Goal: Information Seeking & Learning: Learn about a topic

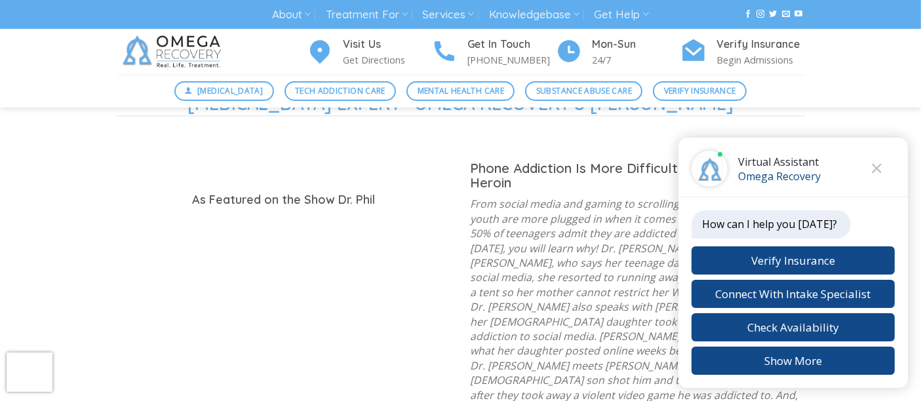
scroll to position [1457, 0]
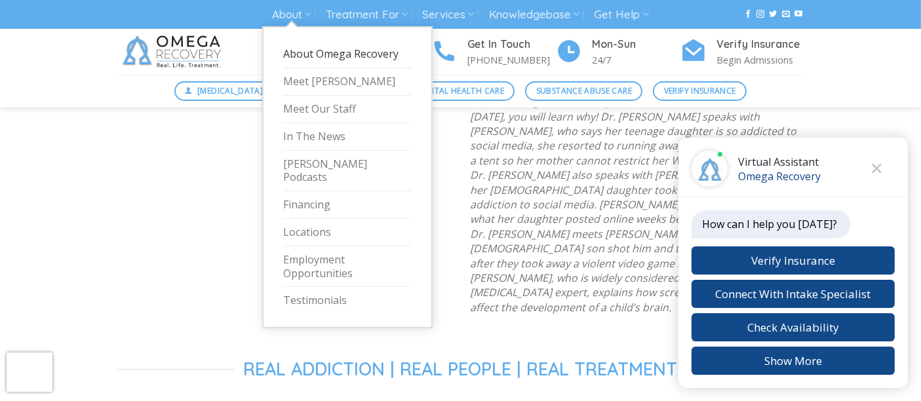
click at [305, 51] on link "About Omega Recovery" at bounding box center [347, 55] width 129 height 28
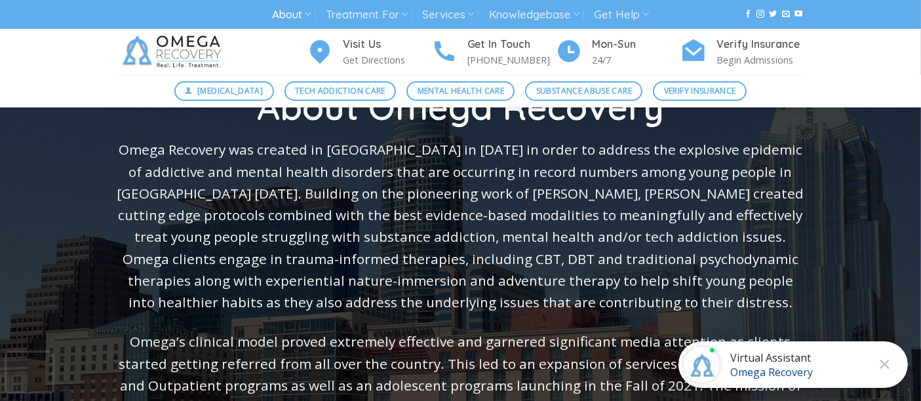
scroll to position [146, 0]
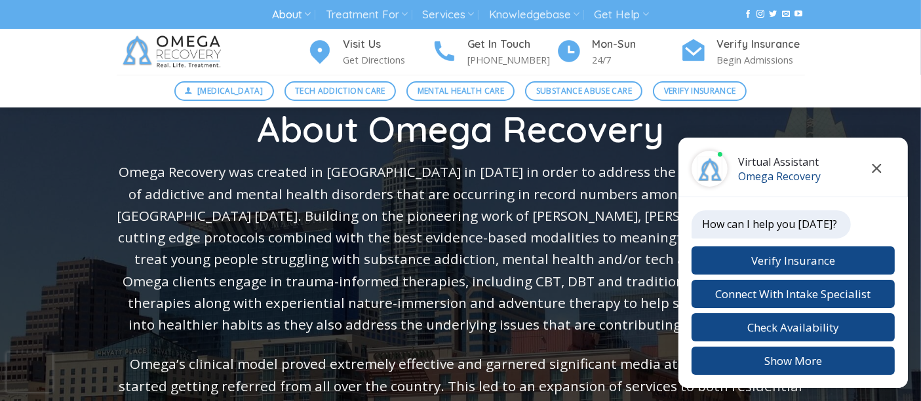
click at [882, 167] on icon "Close chat" at bounding box center [877, 168] width 10 height 9
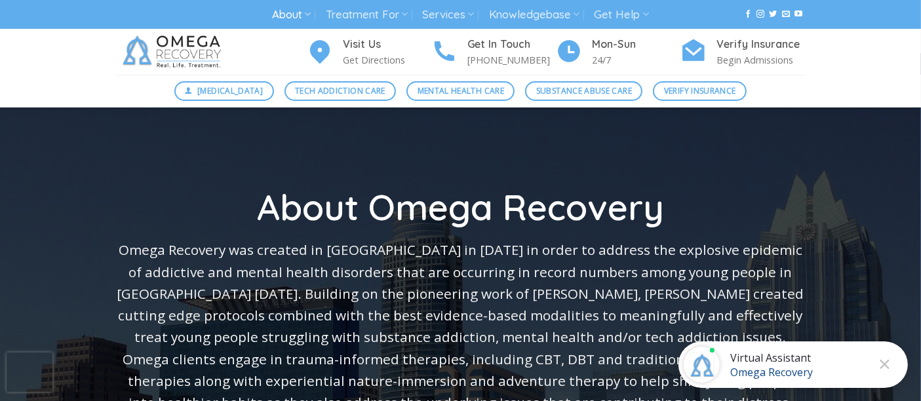
scroll to position [0, 0]
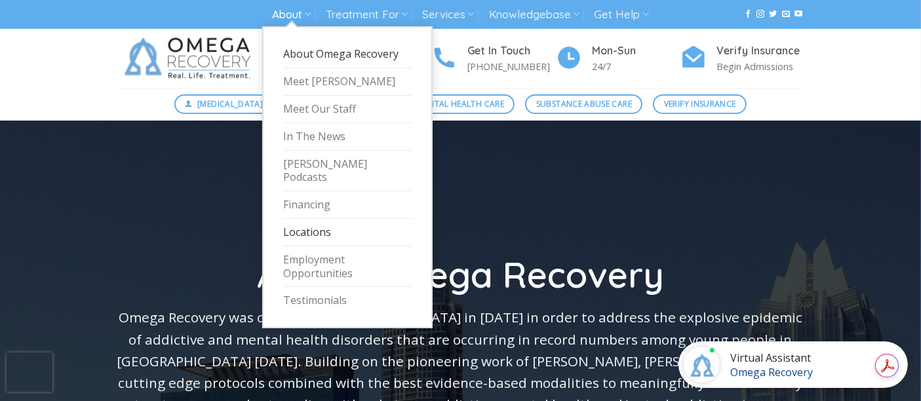
click at [355, 220] on link "Locations" at bounding box center [347, 233] width 129 height 28
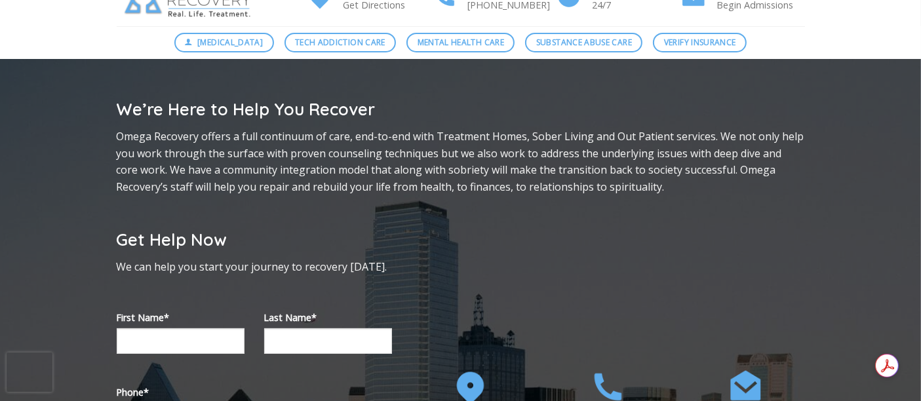
scroll to position [73, 0]
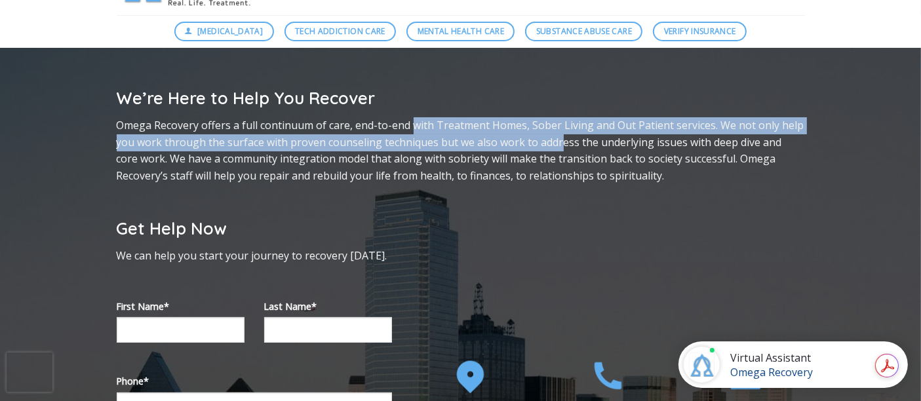
drag, startPoint x: 418, startPoint y: 125, endPoint x: 558, endPoint y: 146, distance: 141.2
click at [558, 146] on p "Omega Recovery offers a full continuum of care, end-to-end with Treatment Homes…" at bounding box center [461, 150] width 688 height 67
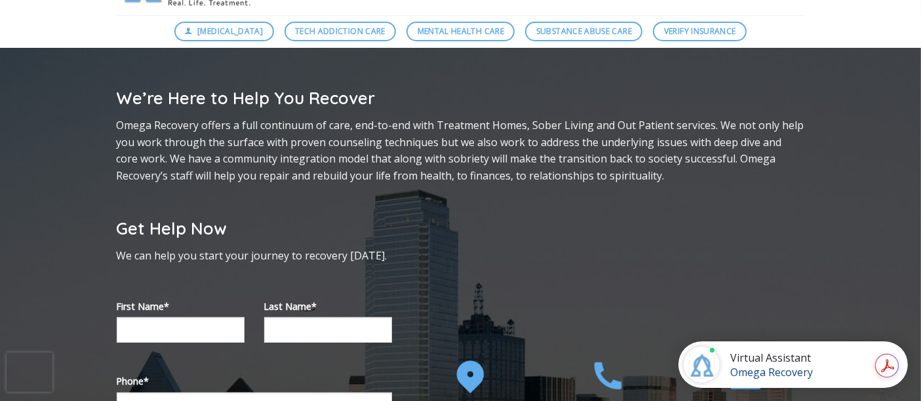
click at [625, 152] on p "Omega Recovery offers a full continuum of care, end-to-end with Treatment Homes…" at bounding box center [461, 150] width 688 height 67
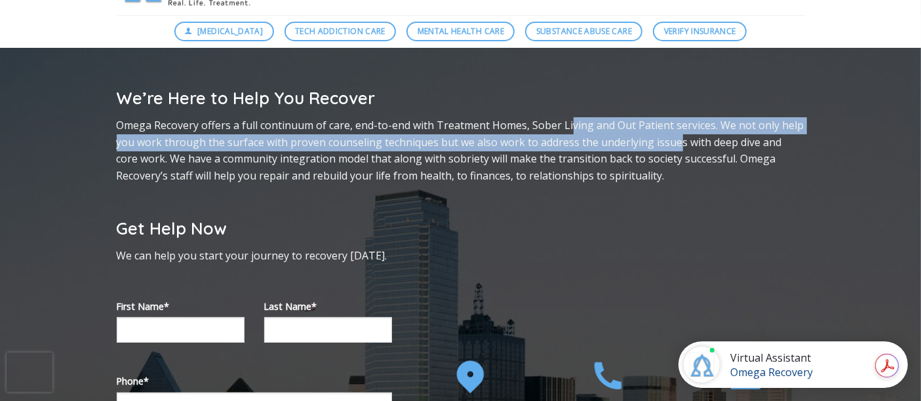
drag, startPoint x: 676, startPoint y: 141, endPoint x: 570, endPoint y: 120, distance: 108.3
click at [570, 120] on p "Omega Recovery offers a full continuum of care, end-to-end with Treatment Homes…" at bounding box center [461, 150] width 688 height 67
click at [561, 137] on p "Omega Recovery offers a full continuum of care, end-to-end with Treatment Homes…" at bounding box center [461, 150] width 688 height 67
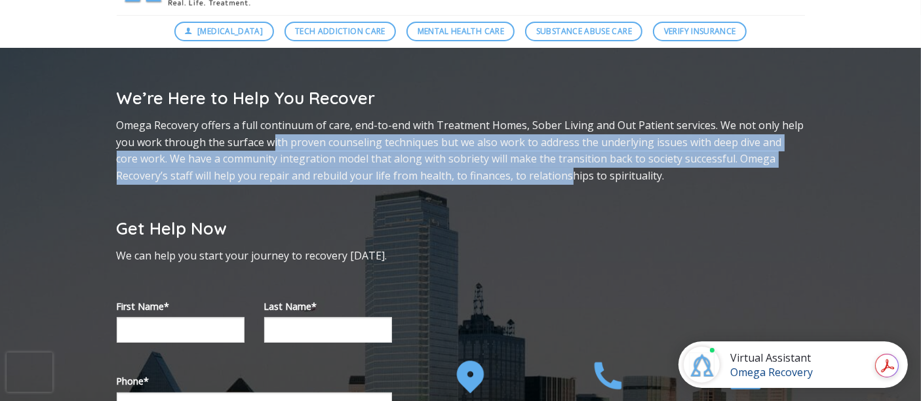
drag, startPoint x: 294, startPoint y: 144, endPoint x: 519, endPoint y: 180, distance: 227.0
click at [515, 180] on p "Omega Recovery offers a full continuum of care, end-to-end with Treatment Homes…" at bounding box center [461, 150] width 688 height 67
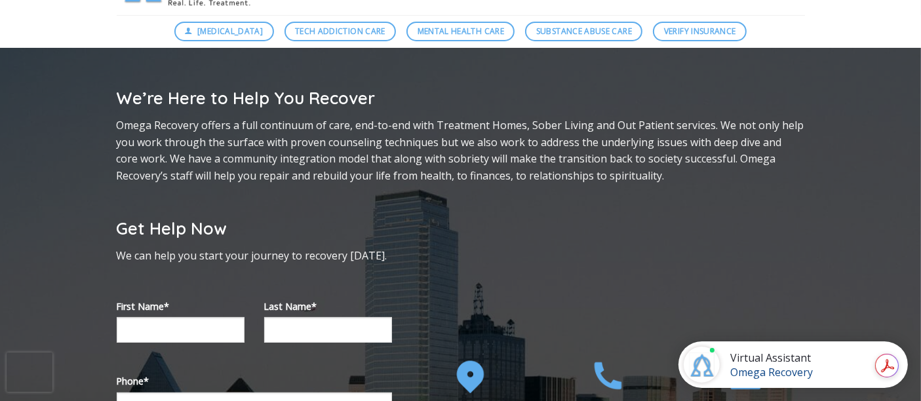
click at [572, 169] on p "Omega Recovery offers a full continuum of care, end-to-end with Treatment Homes…" at bounding box center [461, 150] width 688 height 67
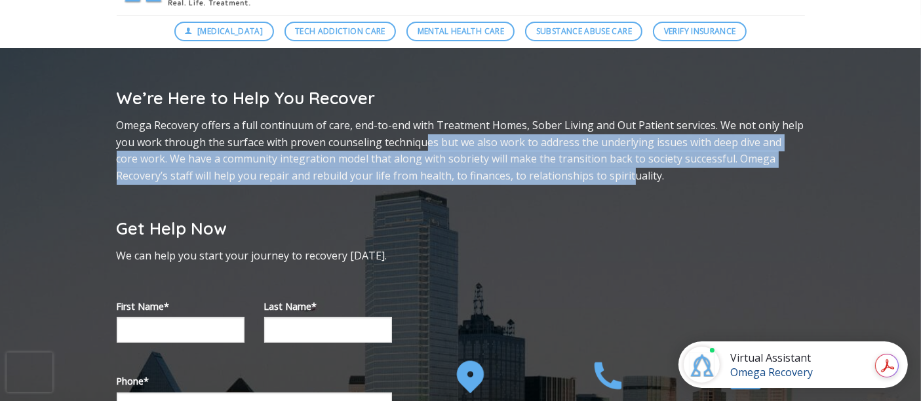
drag, startPoint x: 576, startPoint y: 177, endPoint x: 412, endPoint y: 146, distance: 166.8
click at [414, 146] on p "Omega Recovery offers a full continuum of care, end-to-end with Treatment Homes…" at bounding box center [461, 150] width 688 height 67
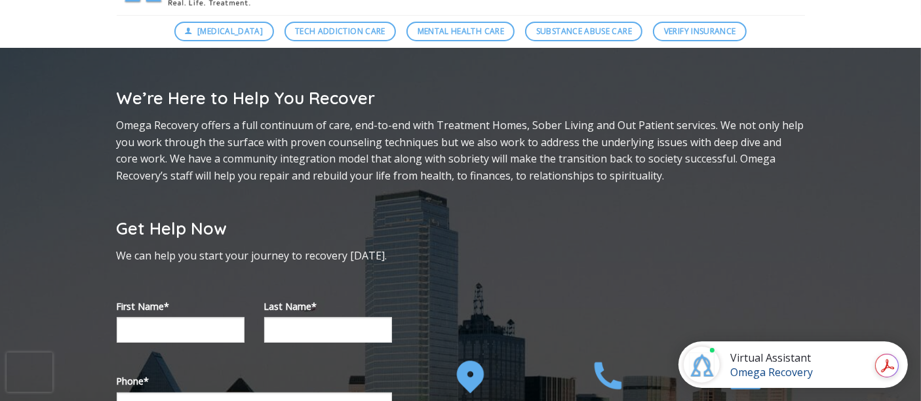
click at [411, 144] on p "Omega Recovery offers a full continuum of care, end-to-end with Treatment Homes…" at bounding box center [461, 150] width 688 height 67
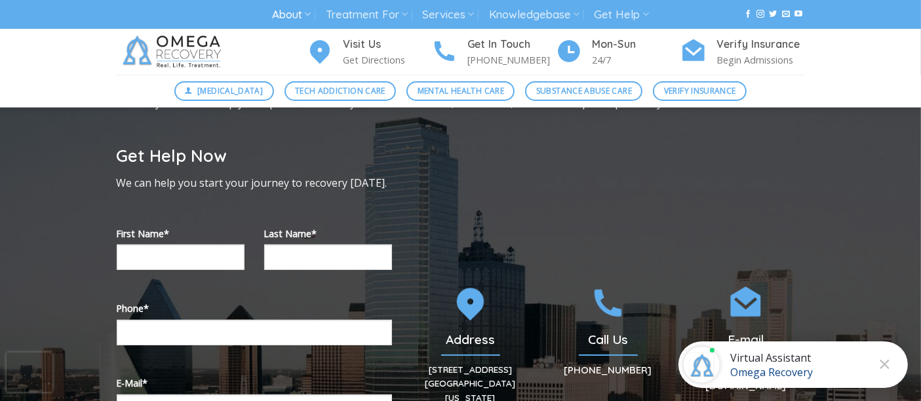
scroll to position [0, 0]
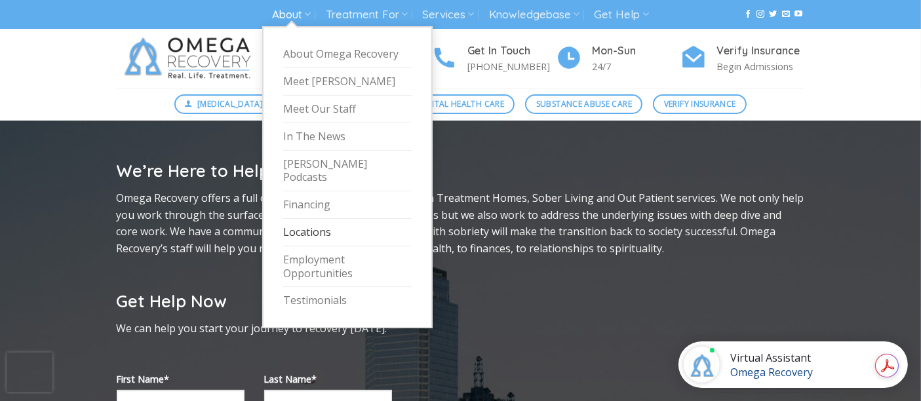
click at [290, 13] on link "About" at bounding box center [291, 15] width 39 height 24
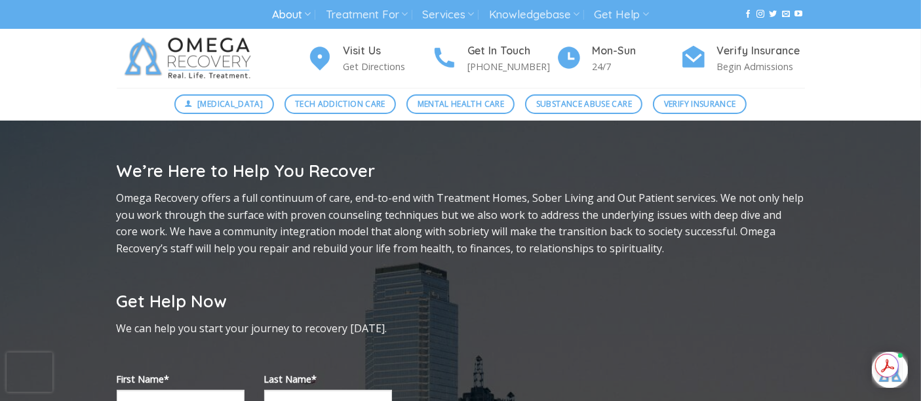
click at [210, 54] on img at bounding box center [191, 58] width 148 height 59
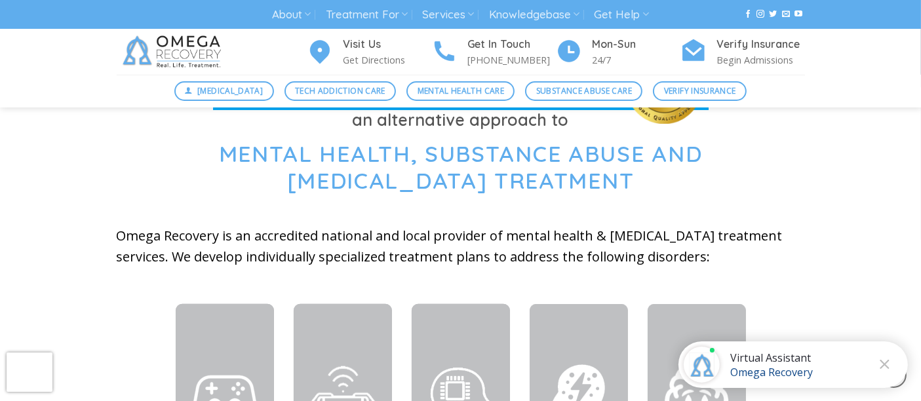
scroll to position [437, 0]
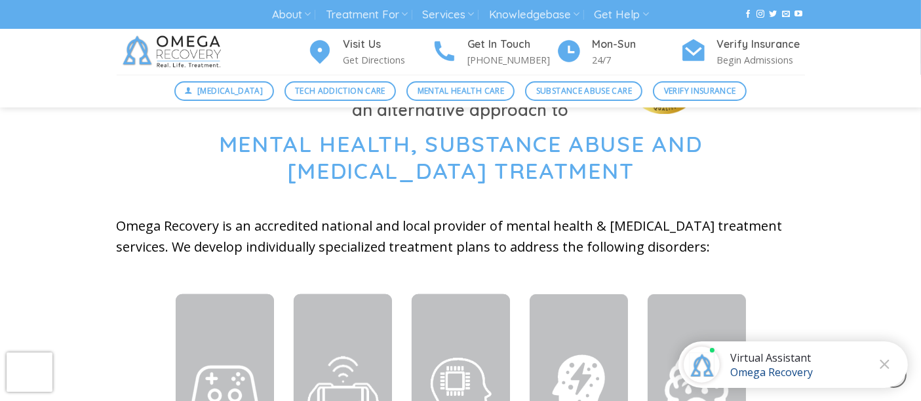
drag, startPoint x: 492, startPoint y: 143, endPoint x: 573, endPoint y: 170, distance: 85.8
click at [574, 170] on span "Mental Health, Substance Abuse and [MEDICAL_DATA] Treatment" at bounding box center [461, 157] width 484 height 55
click at [573, 170] on span "Mental Health, Substance Abuse and Technology Addiction Treatment" at bounding box center [461, 157] width 484 height 55
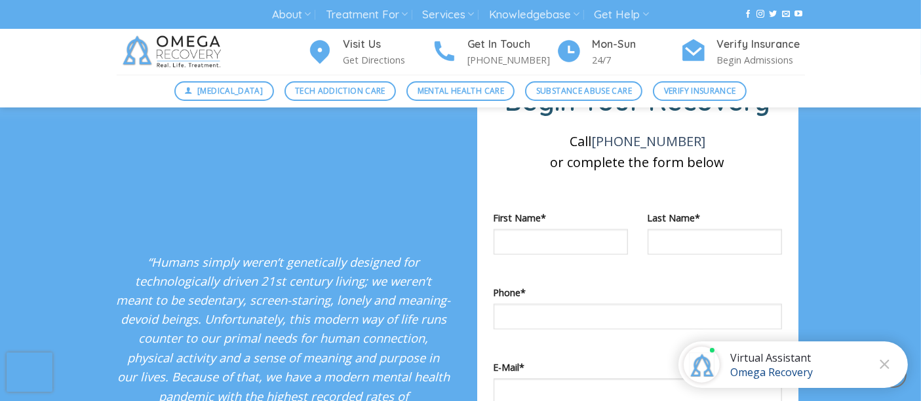
scroll to position [2258, 0]
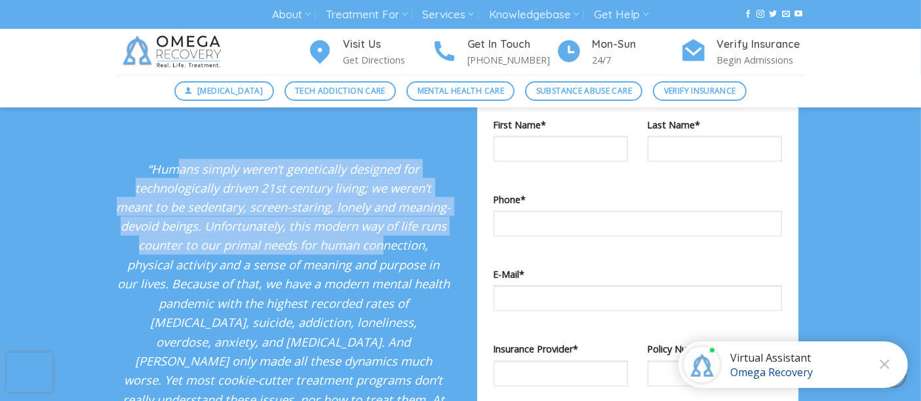
drag, startPoint x: 180, startPoint y: 160, endPoint x: 311, endPoint y: 226, distance: 146.3
click at [311, 226] on em "“Humans simply weren’t genetically designed for technologically driven 21st cen…" at bounding box center [284, 314] width 334 height 306
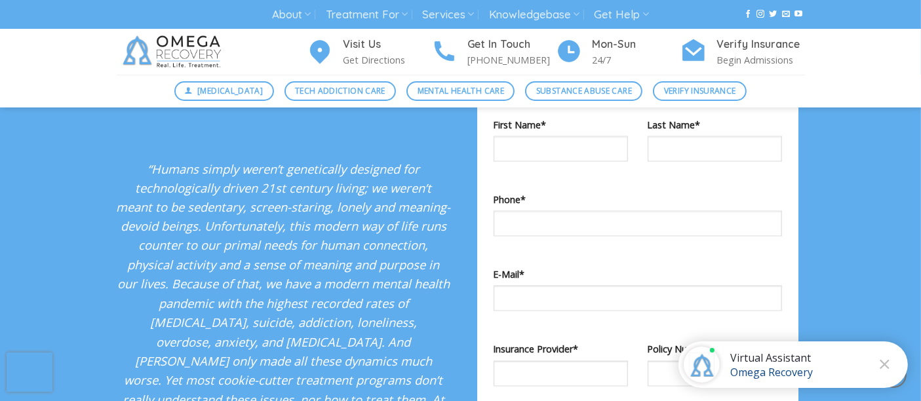
click at [329, 231] on em "“Humans simply weren’t genetically designed for technologically driven 21st cen…" at bounding box center [284, 314] width 334 height 306
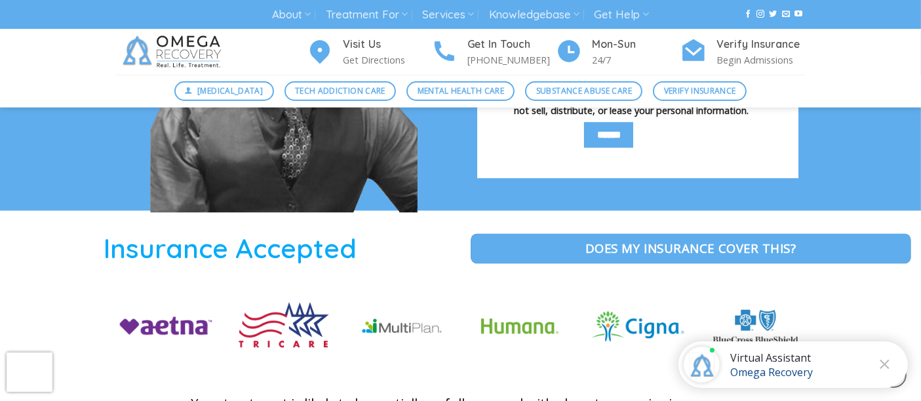
scroll to position [2914, 0]
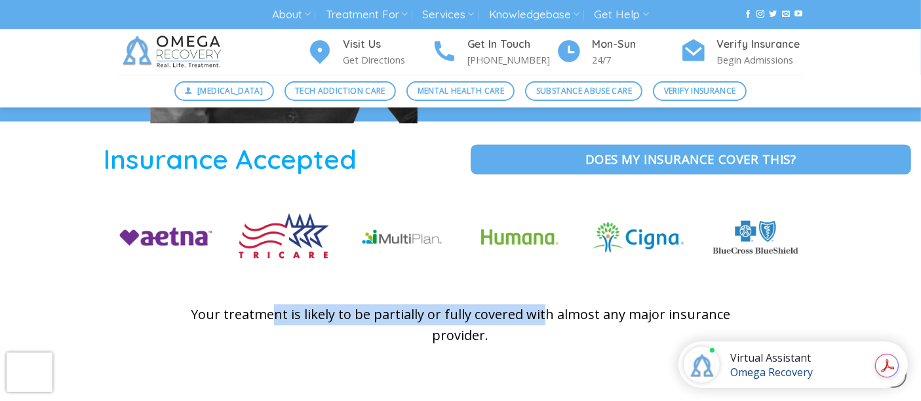
drag, startPoint x: 307, startPoint y: 285, endPoint x: 578, endPoint y: 290, distance: 271.5
click at [558, 304] on p "Your treatment is likely to be partially or fully covered with almost any major…" at bounding box center [461, 325] width 570 height 42
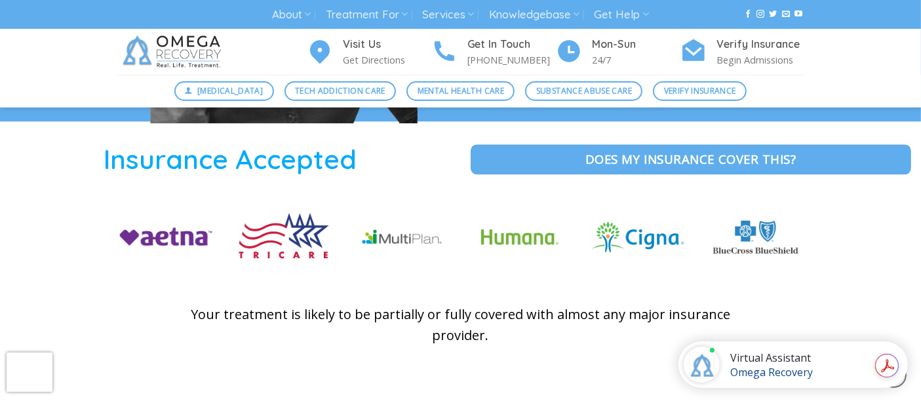
click at [579, 304] on p "Your treatment is likely to be partially or fully covered with almost any major…" at bounding box center [461, 325] width 570 height 42
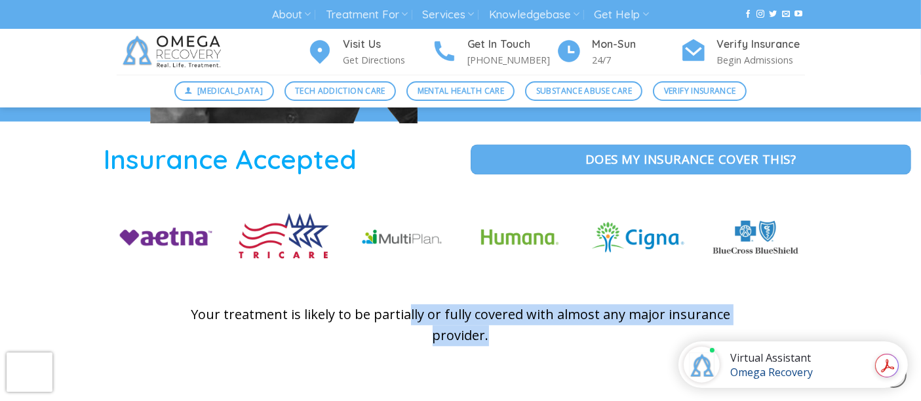
drag, startPoint x: 486, startPoint y: 302, endPoint x: 401, endPoint y: 285, distance: 86.8
click at [406, 304] on p "Your treatment is likely to be partially or fully covered with almost any major…" at bounding box center [461, 325] width 570 height 42
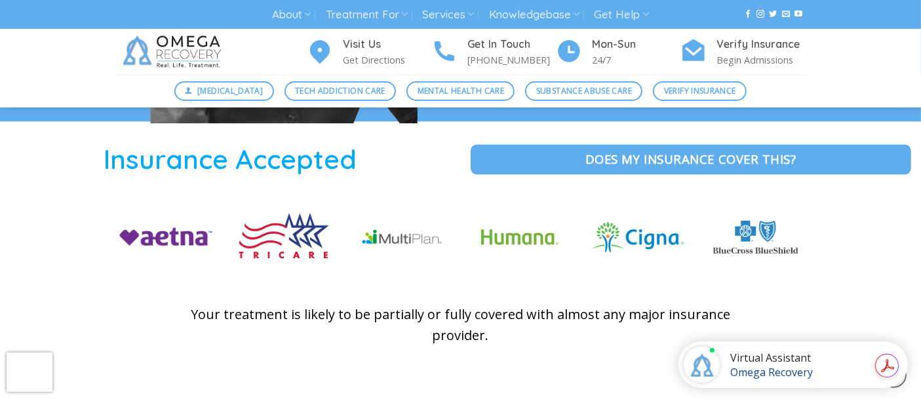
click at [400, 304] on p "Your treatment is likely to be partially or fully covered with almost any major…" at bounding box center [461, 325] width 570 height 42
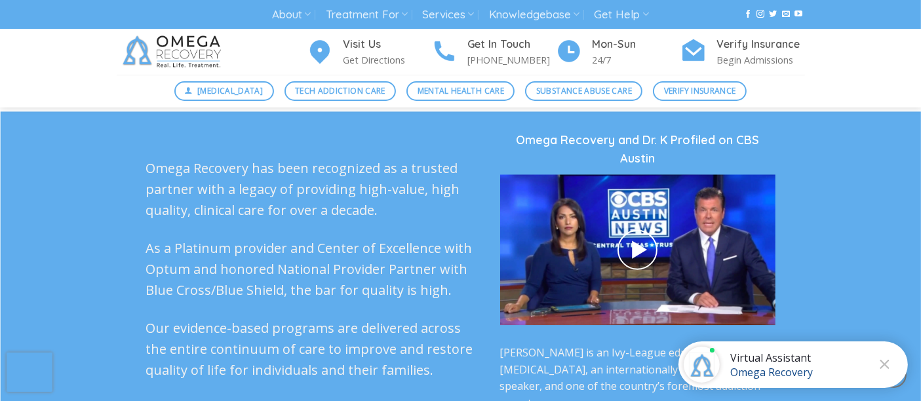
scroll to position [3132, 0]
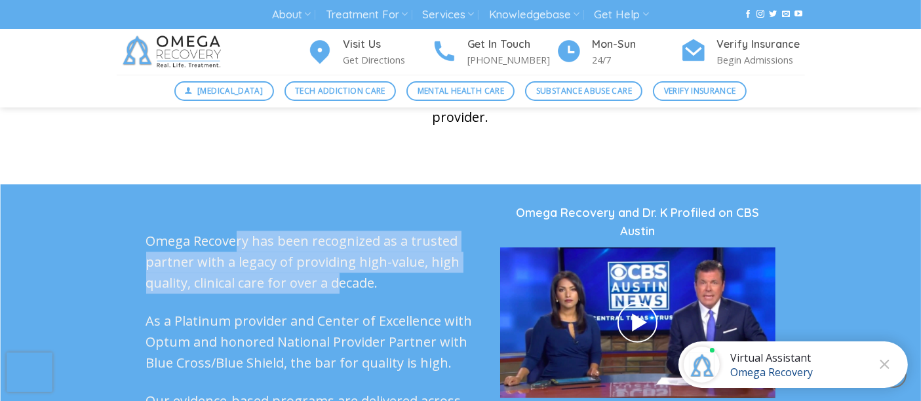
drag, startPoint x: 239, startPoint y: 203, endPoint x: 335, endPoint y: 254, distance: 108.2
click at [335, 254] on p "Omega Recovery has been recognized as a trusted partner with a legacy of provid…" at bounding box center [313, 262] width 334 height 63
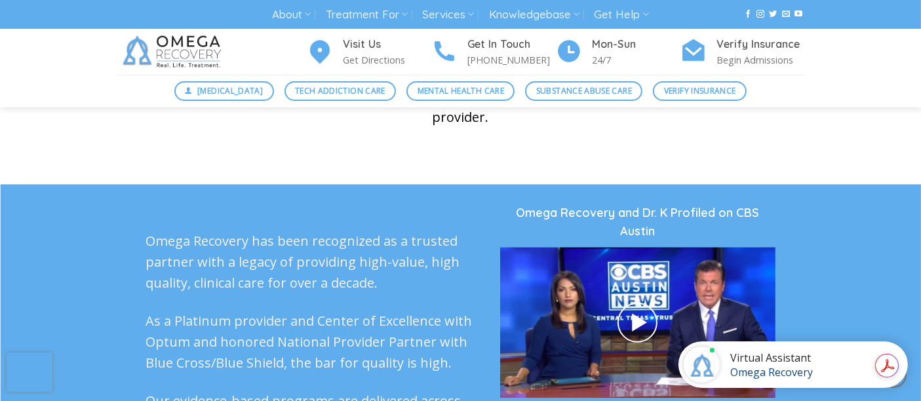
click at [345, 253] on p "Omega Recovery has been recognized as a trusted partner with a legacy of provid…" at bounding box center [313, 262] width 334 height 63
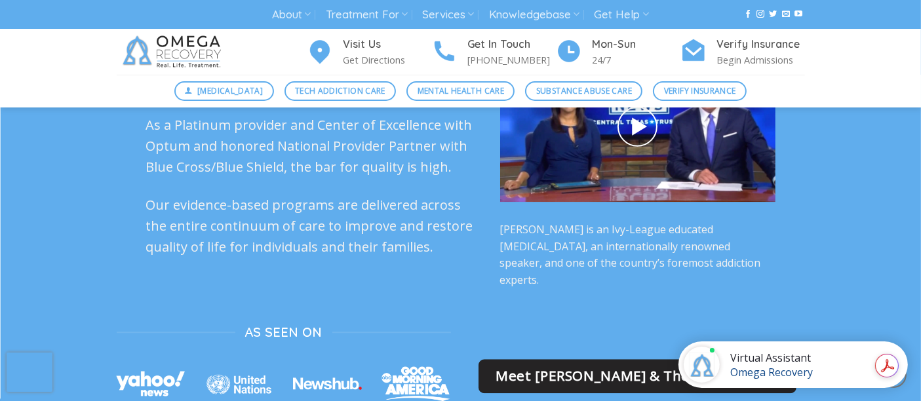
scroll to position [3351, 0]
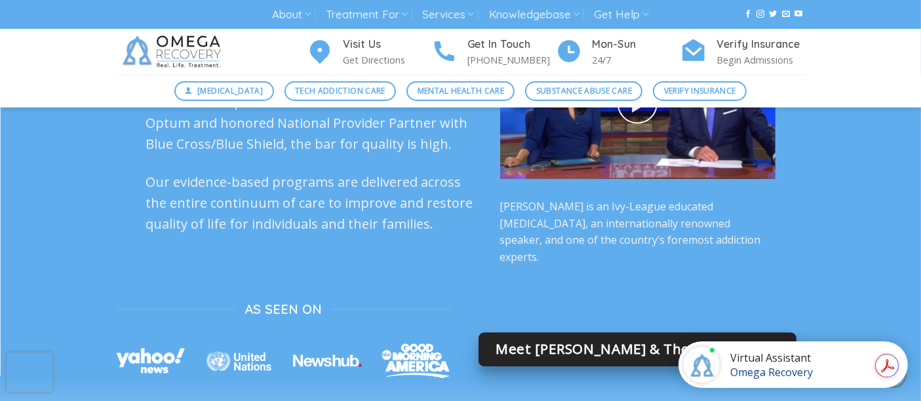
click at [532, 338] on span "Meet Dr. Kardaras & The Omega Staff" at bounding box center [637, 349] width 283 height 22
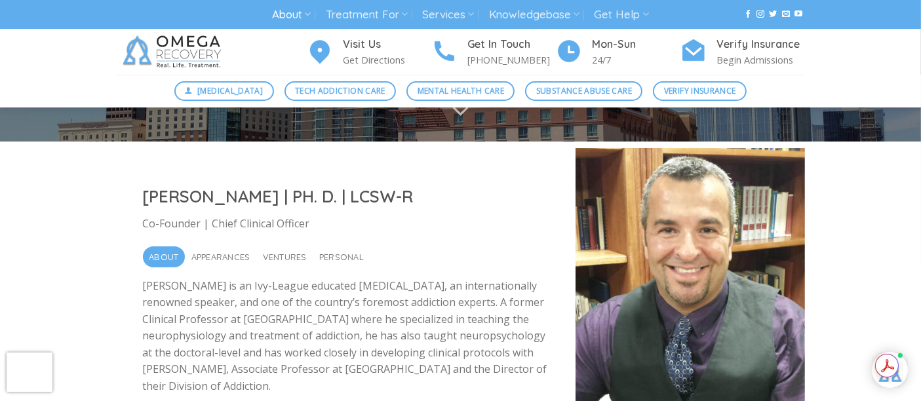
scroll to position [291, 0]
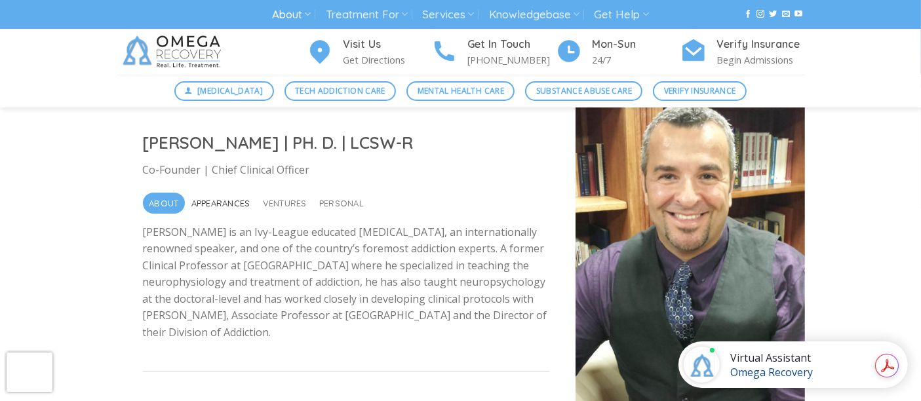
click at [233, 201] on span "Appearances" at bounding box center [220, 203] width 59 height 21
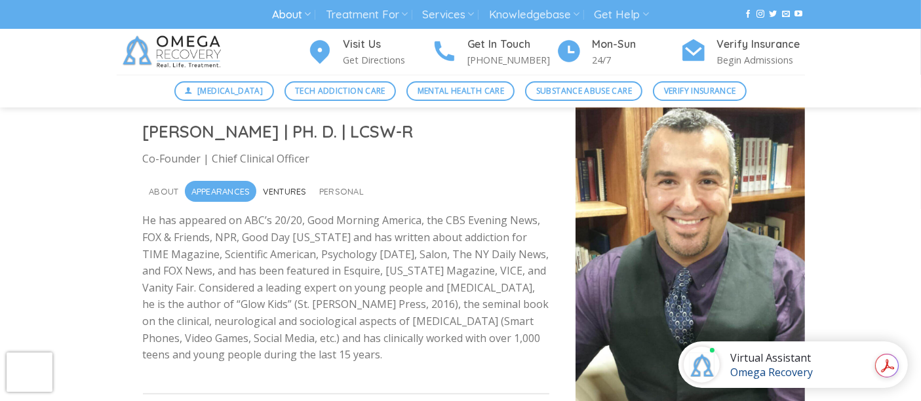
click at [288, 191] on span "Ventures" at bounding box center [285, 191] width 44 height 21
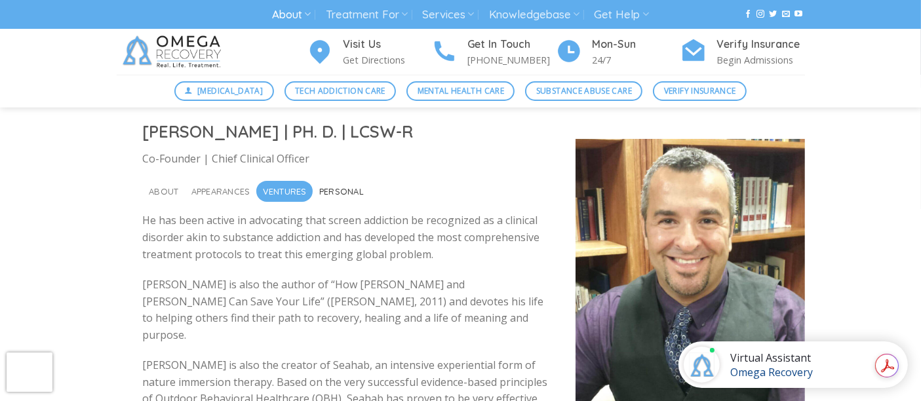
click at [341, 195] on span "Personal" at bounding box center [341, 191] width 45 height 21
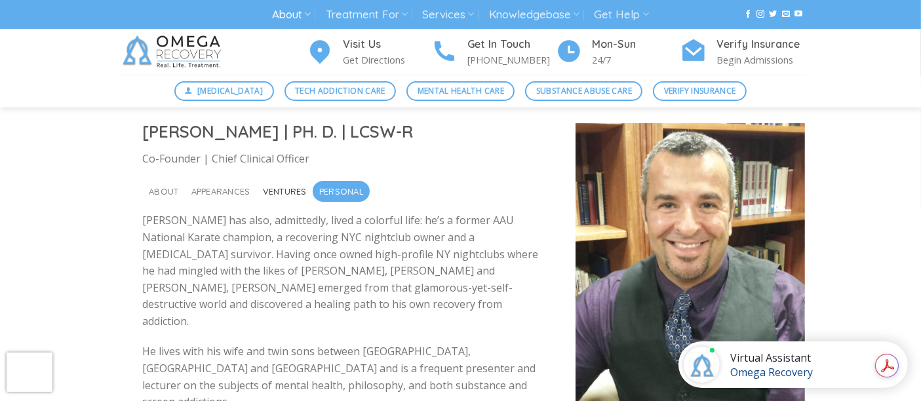
click at [275, 193] on span "Ventures" at bounding box center [285, 191] width 44 height 21
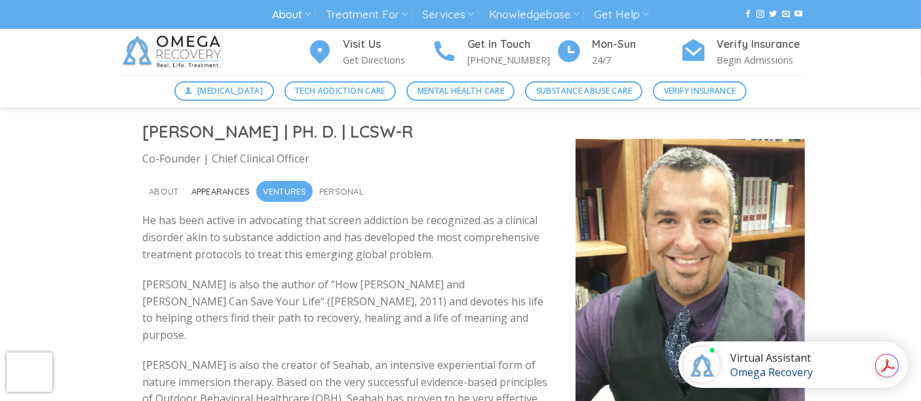
click at [216, 195] on span "Appearances" at bounding box center [220, 191] width 59 height 21
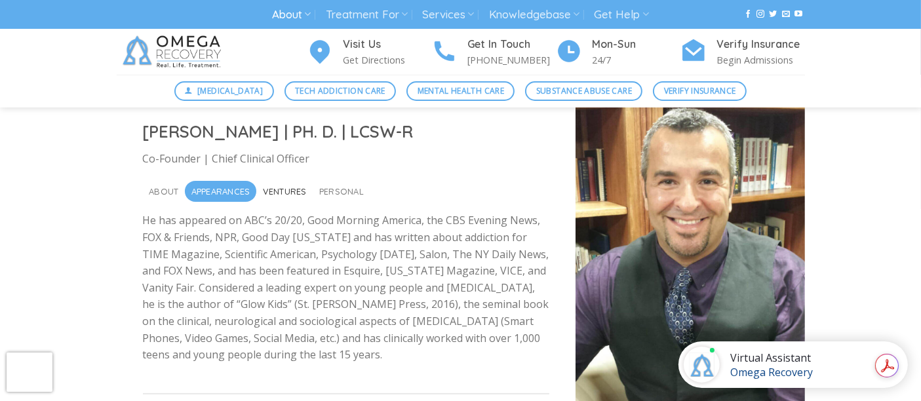
click at [290, 193] on span "Ventures" at bounding box center [285, 191] width 44 height 21
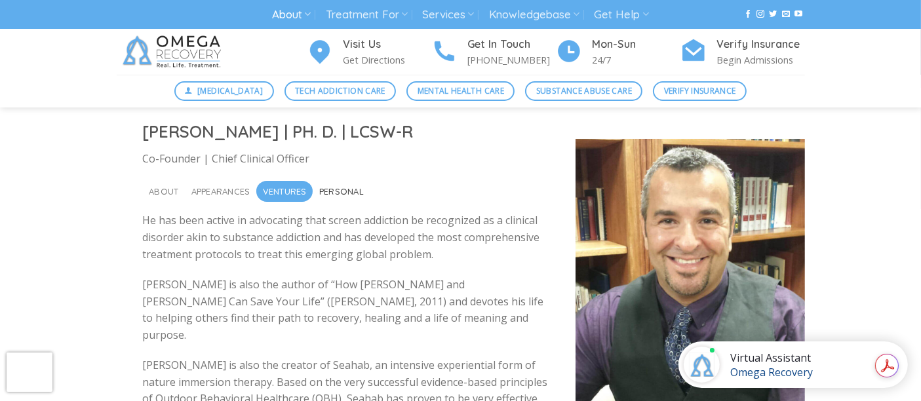
click at [326, 190] on span "Personal" at bounding box center [341, 191] width 45 height 21
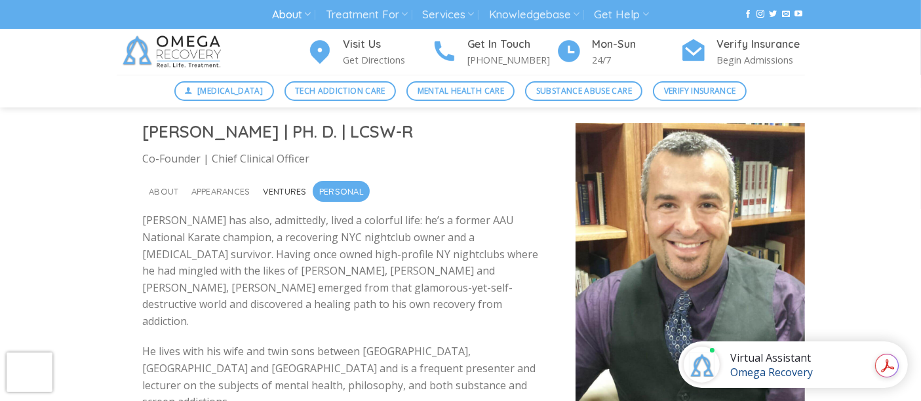
click at [264, 190] on span "Ventures" at bounding box center [285, 191] width 44 height 21
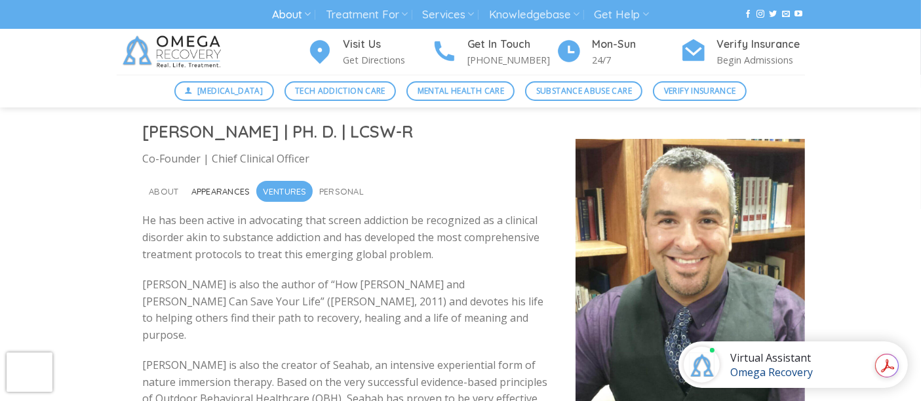
click at [221, 188] on span "Appearances" at bounding box center [220, 191] width 59 height 21
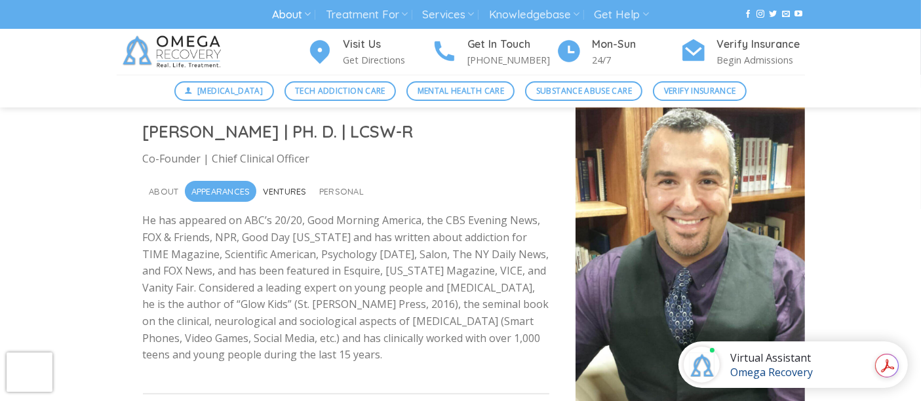
click at [263, 190] on span "Ventures" at bounding box center [285, 191] width 44 height 21
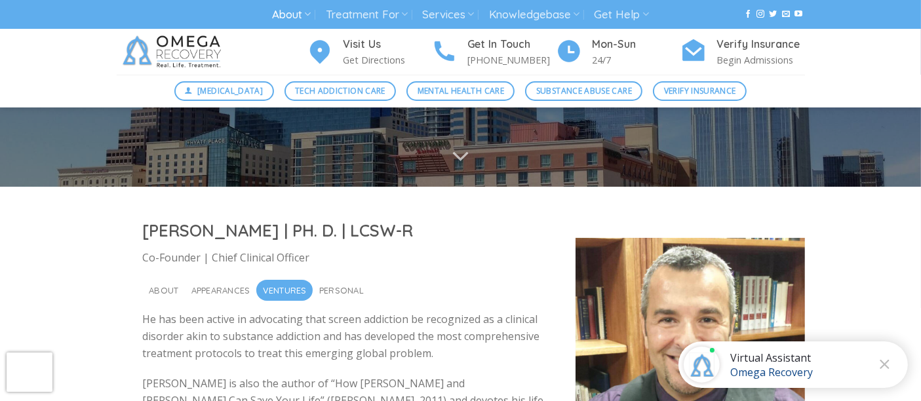
scroll to position [0, 0]
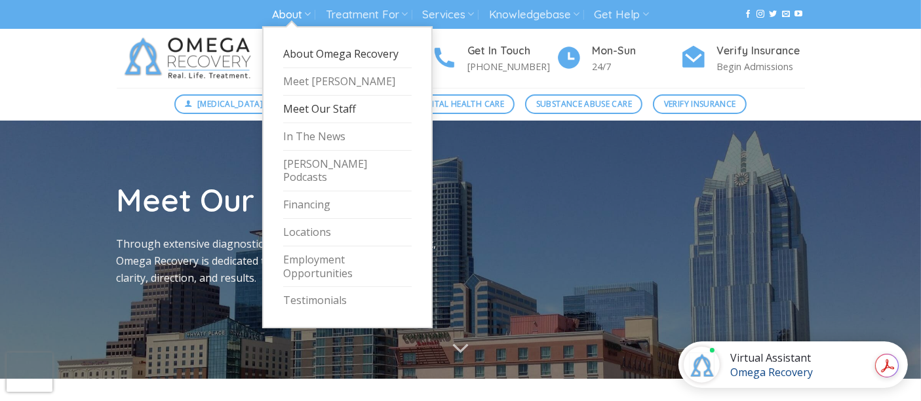
click at [329, 51] on link "About Omega Recovery" at bounding box center [347, 55] width 129 height 28
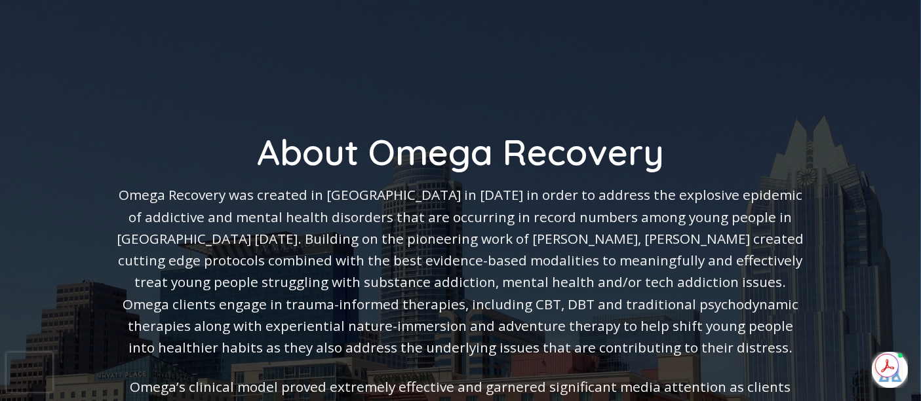
scroll to position [146, 0]
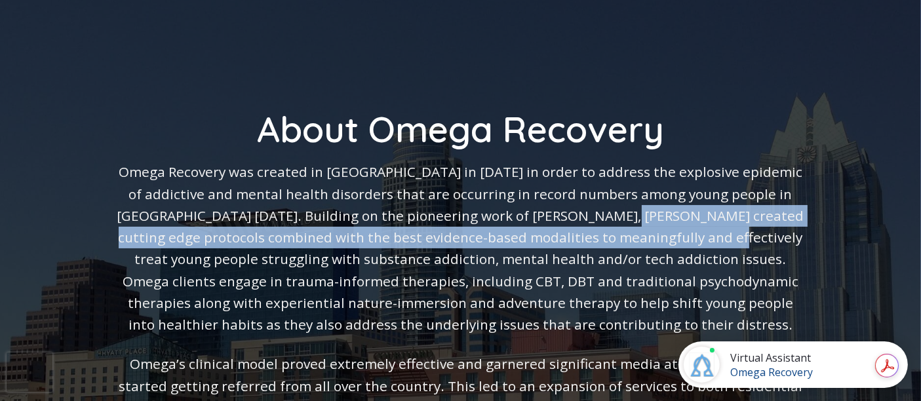
drag, startPoint x: 596, startPoint y: 216, endPoint x: 662, endPoint y: 244, distance: 71.1
click at [662, 244] on p "Omega Recovery was created in [GEOGRAPHIC_DATA] in [DATE] in order to address t…" at bounding box center [461, 248] width 688 height 174
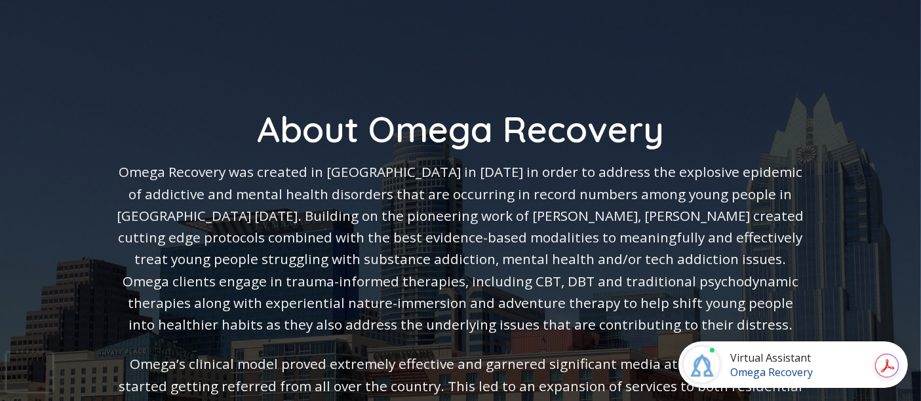
click at [243, 250] on p "Omega Recovery was created in [GEOGRAPHIC_DATA] in [DATE] in order to address t…" at bounding box center [461, 248] width 688 height 174
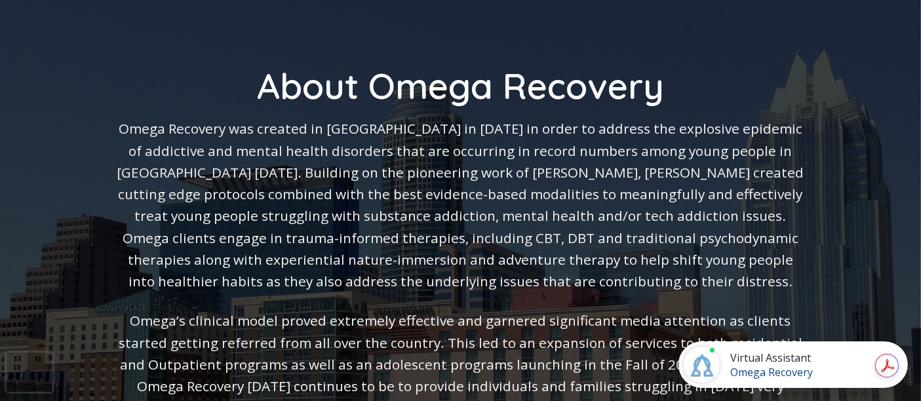
scroll to position [218, 0]
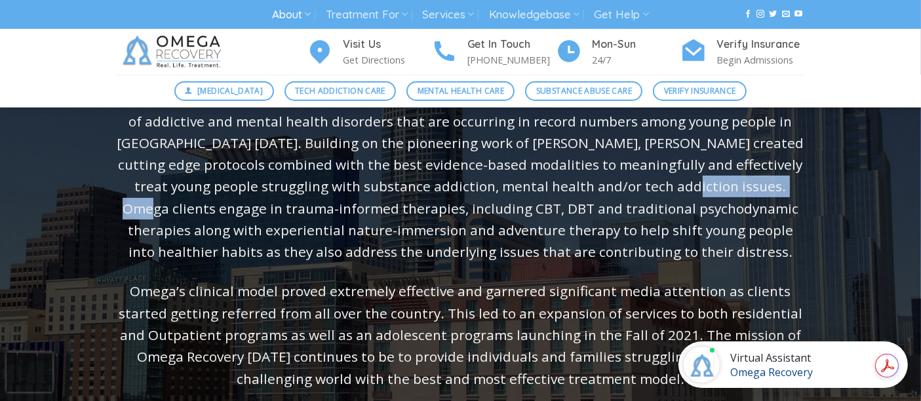
drag, startPoint x: 594, startPoint y: 189, endPoint x: 710, endPoint y: 197, distance: 116.4
click at [710, 197] on p "Omega Recovery was created in [GEOGRAPHIC_DATA] in [DATE] in order to address t…" at bounding box center [461, 176] width 688 height 174
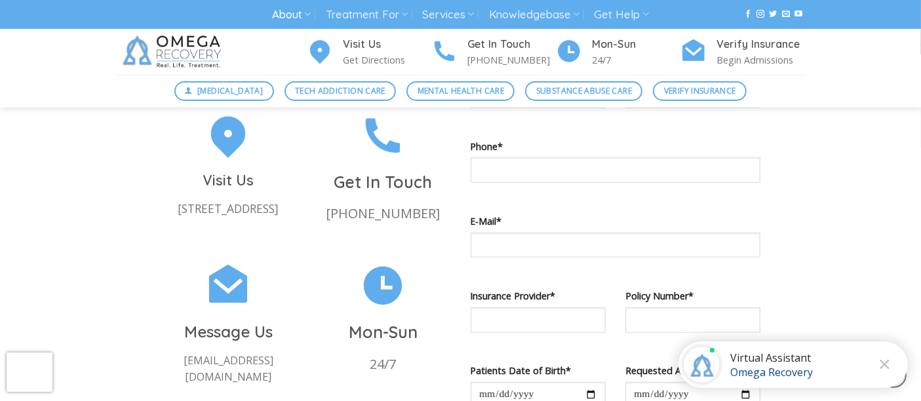
scroll to position [874, 0]
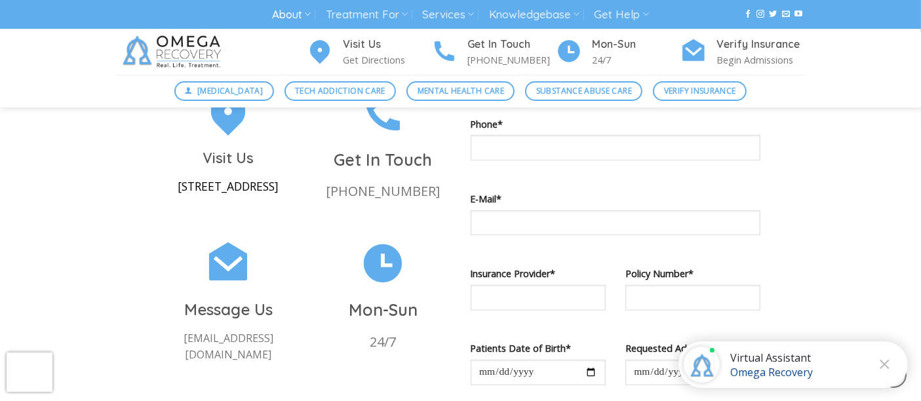
click at [220, 149] on div "Visit Us [STREET_ADDRESS]" at bounding box center [228, 171] width 135 height 49
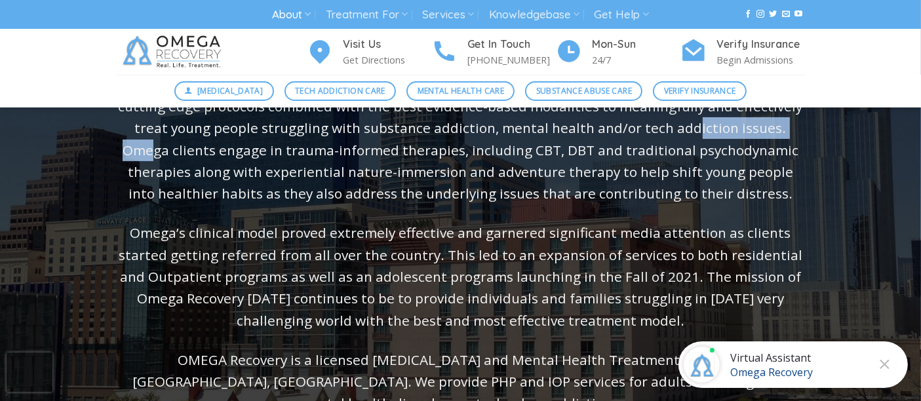
scroll to position [146, 0]
